Goal: Task Accomplishment & Management: Manage account settings

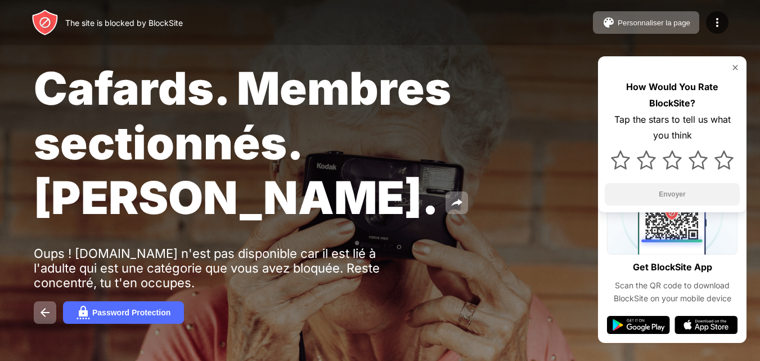
click at [415, 100] on span "Cafards. Membres sectionnés. [PERSON_NAME]." at bounding box center [243, 143] width 418 height 164
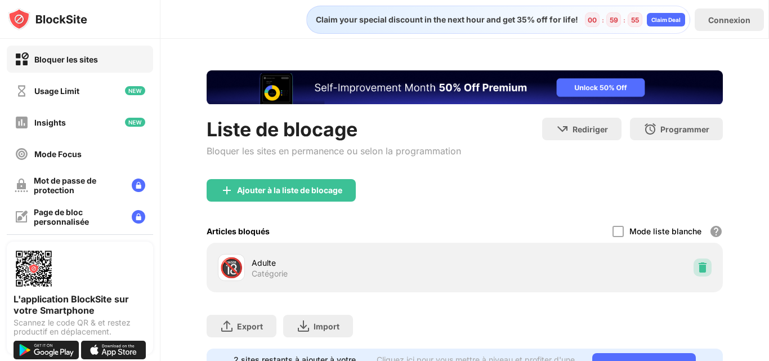
click at [697, 268] on img at bounding box center [702, 267] width 11 height 11
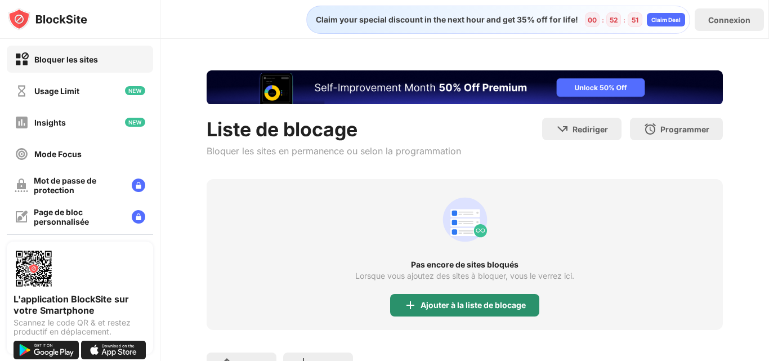
click at [445, 301] on div "Ajouter à la liste de blocage" at bounding box center [472, 305] width 105 height 9
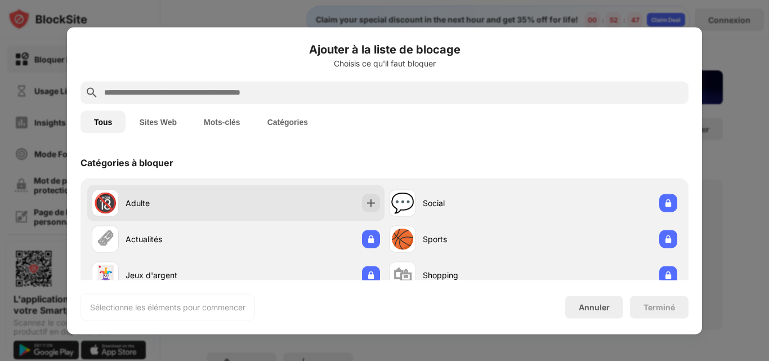
click at [186, 210] on div "🔞 Adulte" at bounding box center [164, 202] width 144 height 27
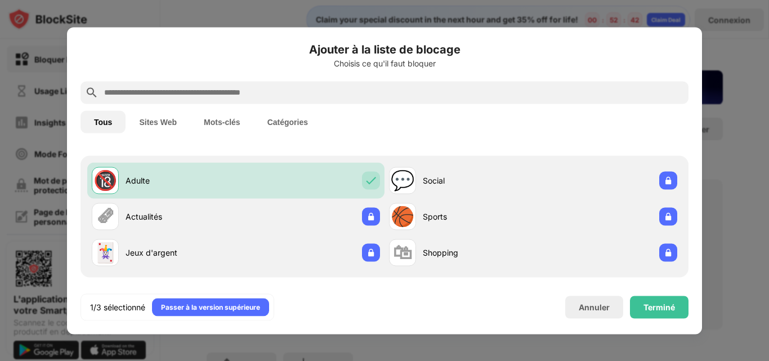
scroll to position [45, 0]
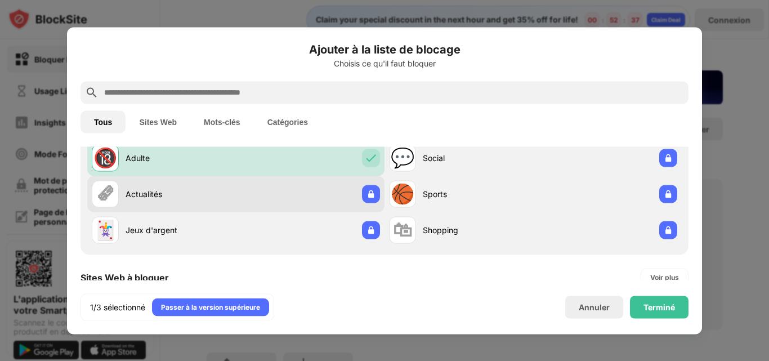
click at [245, 181] on div "🗞 Actualités" at bounding box center [235, 194] width 297 height 36
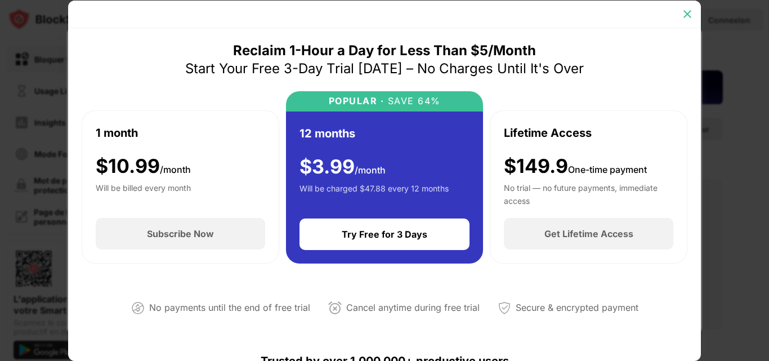
click at [687, 9] on img at bounding box center [687, 13] width 11 height 11
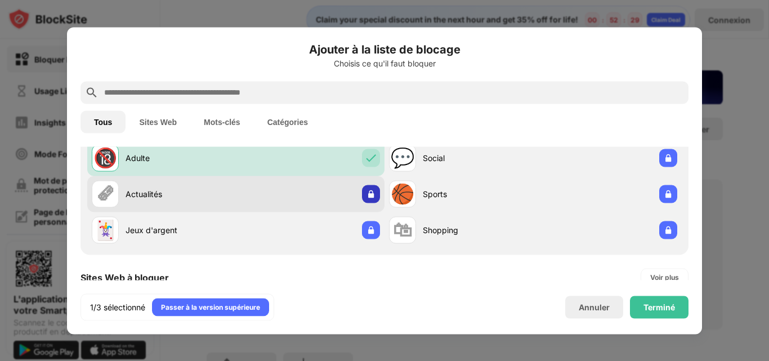
click at [366, 194] on img at bounding box center [370, 193] width 11 height 11
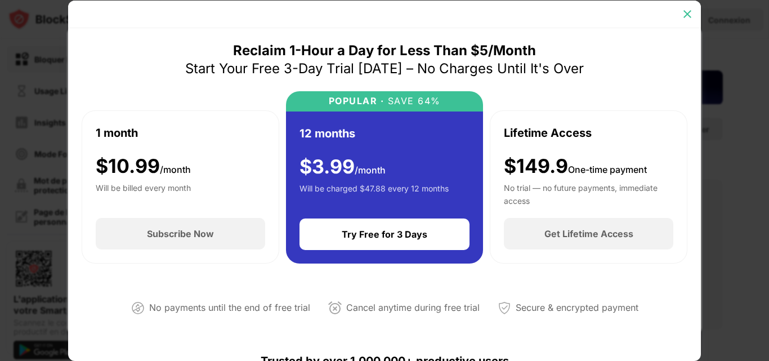
click at [684, 16] on img at bounding box center [687, 13] width 11 height 11
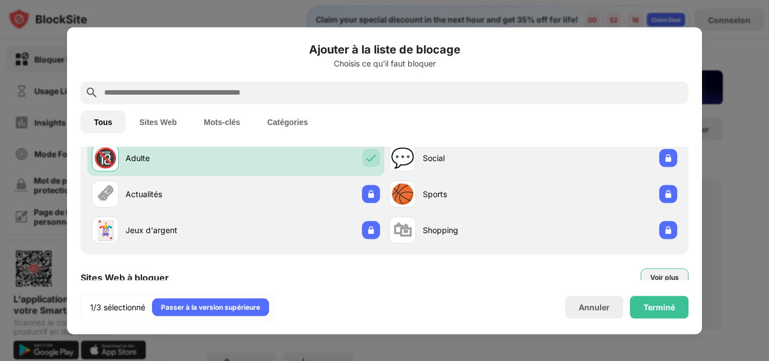
click at [653, 277] on div "Voir plus" at bounding box center [664, 276] width 29 height 11
click at [662, 307] on div "Terminé" at bounding box center [659, 306] width 32 height 9
